Goal: Task Accomplishment & Management: Complete application form

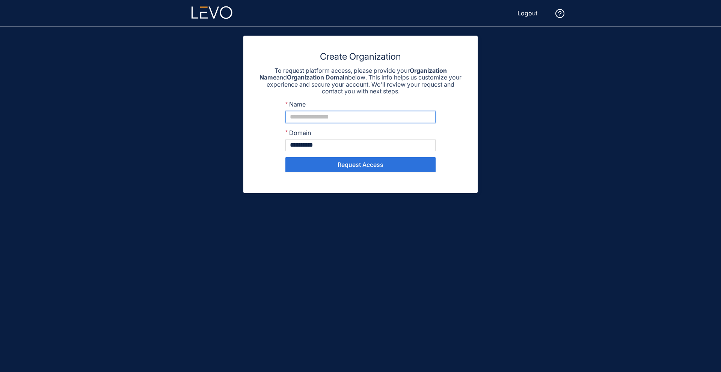
click at [311, 119] on input "Name" at bounding box center [360, 117] width 150 height 12
type input "**********"
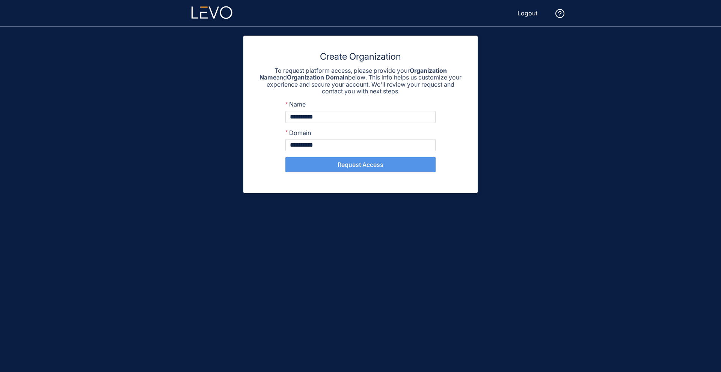
click at [316, 164] on button "Request Access" at bounding box center [360, 164] width 150 height 15
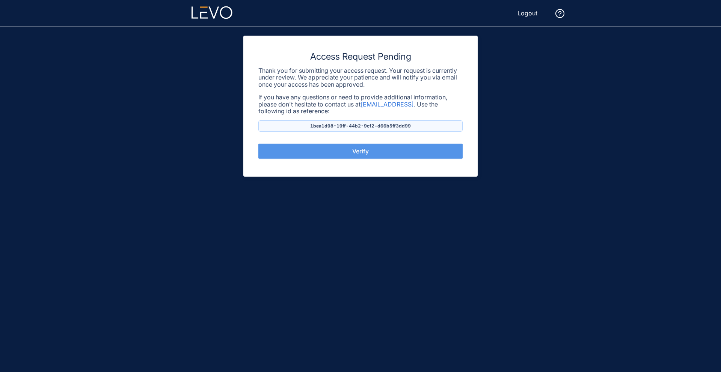
click at [287, 152] on button "Verify" at bounding box center [360, 151] width 204 height 15
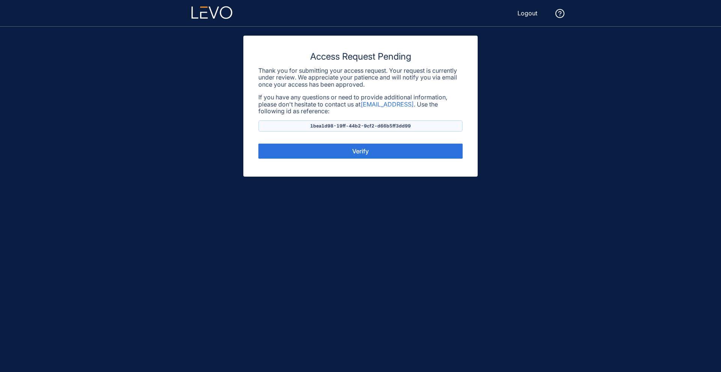
click at [202, 163] on main "Access Request Pending Thank you for submitting your access request. Your reque…" at bounding box center [360, 200] width 451 height 346
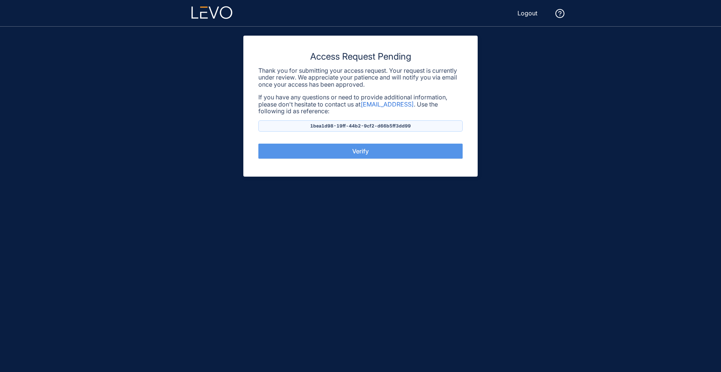
click at [305, 155] on button "Verify" at bounding box center [360, 151] width 204 height 15
click at [326, 149] on button "Verify" at bounding box center [360, 151] width 204 height 15
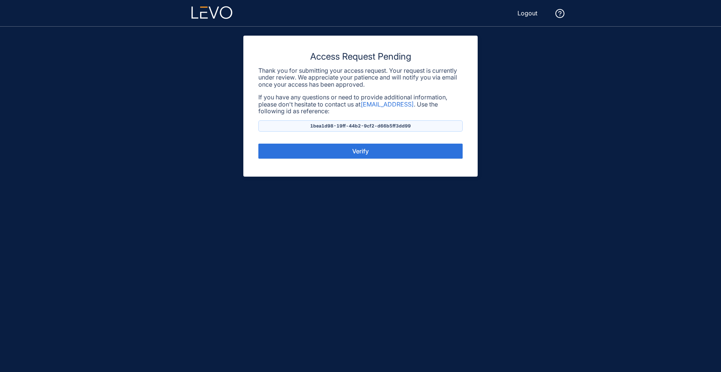
click at [170, 147] on main "Access Request Pending Thank you for submitting your access request. Your reque…" at bounding box center [360, 200] width 451 height 346
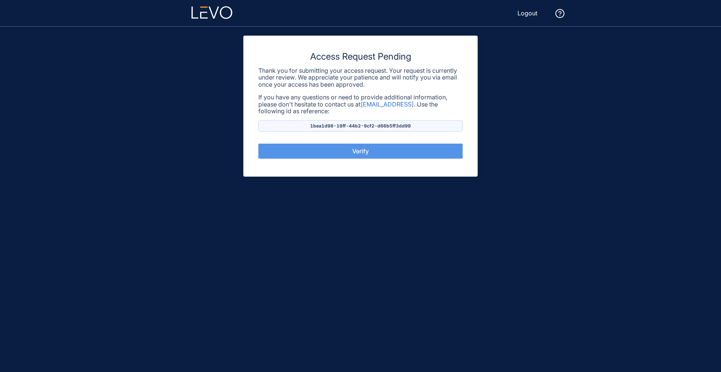
click at [315, 148] on button "Verify" at bounding box center [360, 151] width 204 height 15
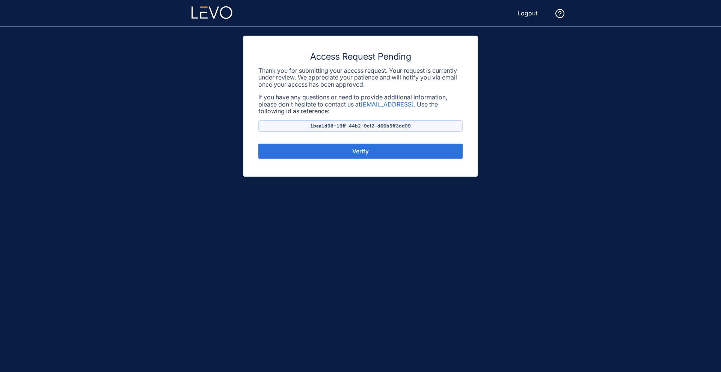
click at [272, 133] on div "Access Request Pending Thank you for submitting your access request. Your reque…" at bounding box center [360, 106] width 234 height 141
drag, startPoint x: 312, startPoint y: 126, endPoint x: 438, endPoint y: 127, distance: 125.8
click at [438, 127] on p "1bea1d98-19ff-44b2-9cf2-d66b5ff3dd99" at bounding box center [360, 126] width 204 height 11
copy p "1bea1d98-19ff-44b2-9cf2-d66b5ff3dd99"
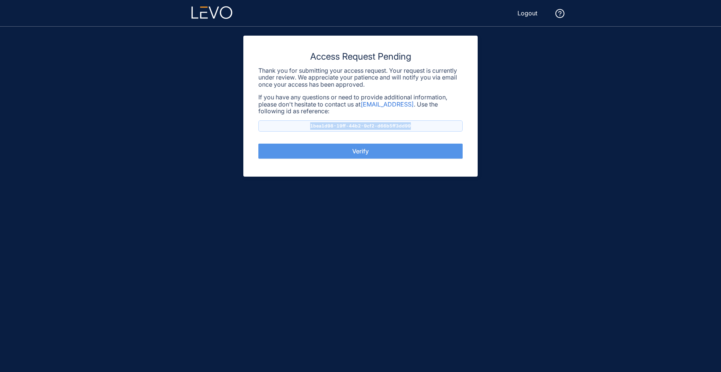
click at [317, 146] on button "Verify" at bounding box center [360, 151] width 204 height 15
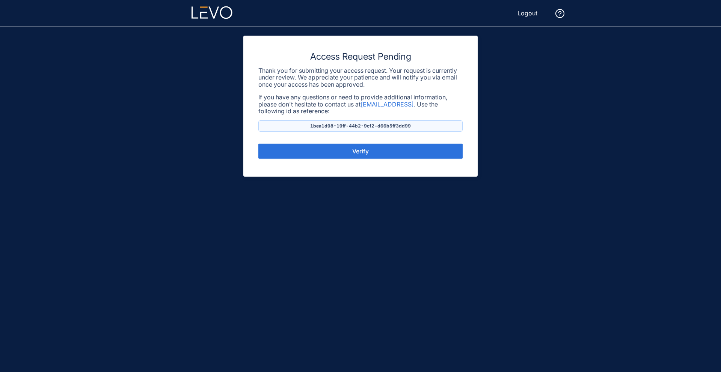
click at [213, 140] on main "Access Request Pending Thank you for submitting your access request. Your reque…" at bounding box center [360, 200] width 451 height 346
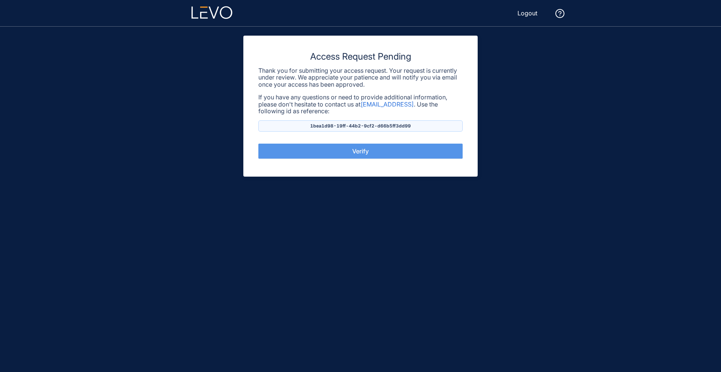
click at [324, 149] on button "Verify" at bounding box center [360, 151] width 204 height 15
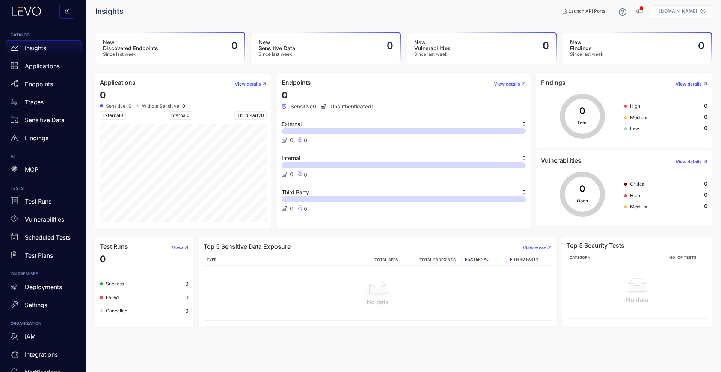
click at [297, 12] on nav "Insights" at bounding box center [325, 12] width 461 height 14
